Goal: Transaction & Acquisition: Purchase product/service

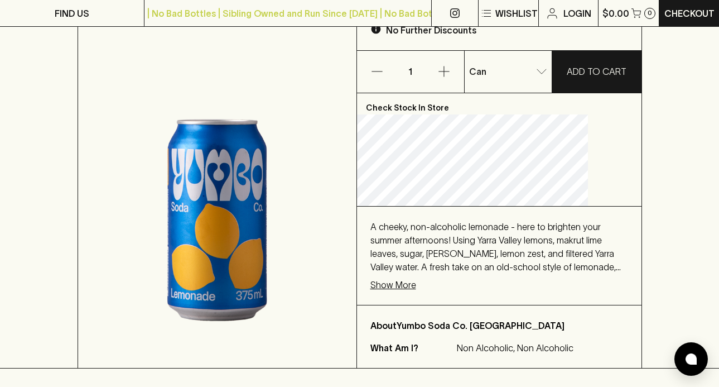
scroll to position [204, 0]
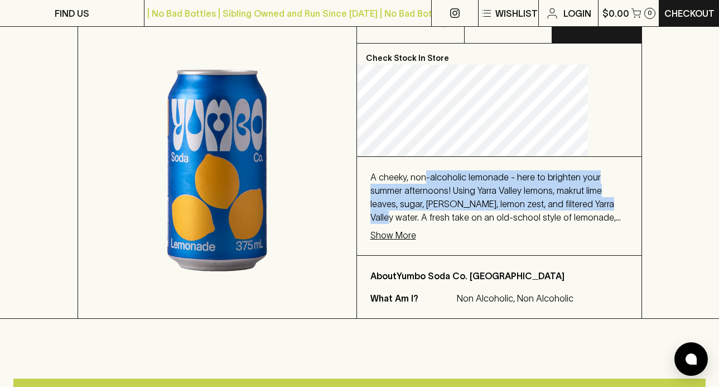
drag, startPoint x: 485, startPoint y: 223, endPoint x: 446, endPoint y: 183, distance: 55.6
click at [445, 183] on span "A cheeky, non-alcoholic lemonade - here to brighten your summer afternoons! Usi…" at bounding box center [495, 204] width 250 height 64
click at [450, 184] on span "A cheeky, non-alcoholic lemonade - here to brighten your summer afternoons! Usi…" at bounding box center [495, 204] width 250 height 64
drag, startPoint x: 419, startPoint y: 183, endPoint x: 505, endPoint y: 217, distance: 91.7
click at [505, 217] on div "A cheeky, non-alcoholic lemonade - here to brighten your summer afternoons! Usi…" at bounding box center [499, 197] width 258 height 54
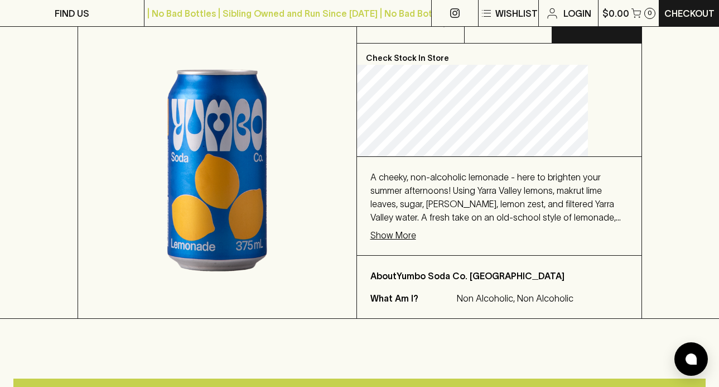
click at [515, 216] on div "A cheeky, non-alcoholic lemonade - here to brighten your summer afternoons! Usi…" at bounding box center [499, 197] width 258 height 54
drag, startPoint x: 520, startPoint y: 223, endPoint x: 460, endPoint y: 212, distance: 61.8
click at [482, 216] on div "A cheeky, non-alcoholic lemonade - here to brighten your summer afternoons! Usi…" at bounding box center [499, 197] width 258 height 54
click at [507, 252] on div "A cheeky, non-alcoholic lemonade - here to brighten your summer afternoons! Usi…" at bounding box center [499, 206] width 284 height 98
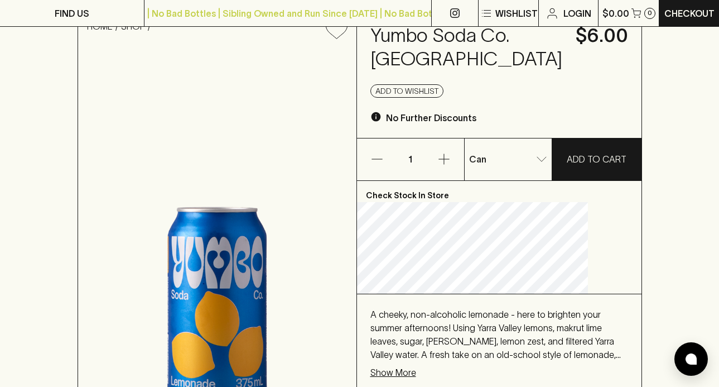
scroll to position [0, 0]
